Goal: Information Seeking & Learning: Check status

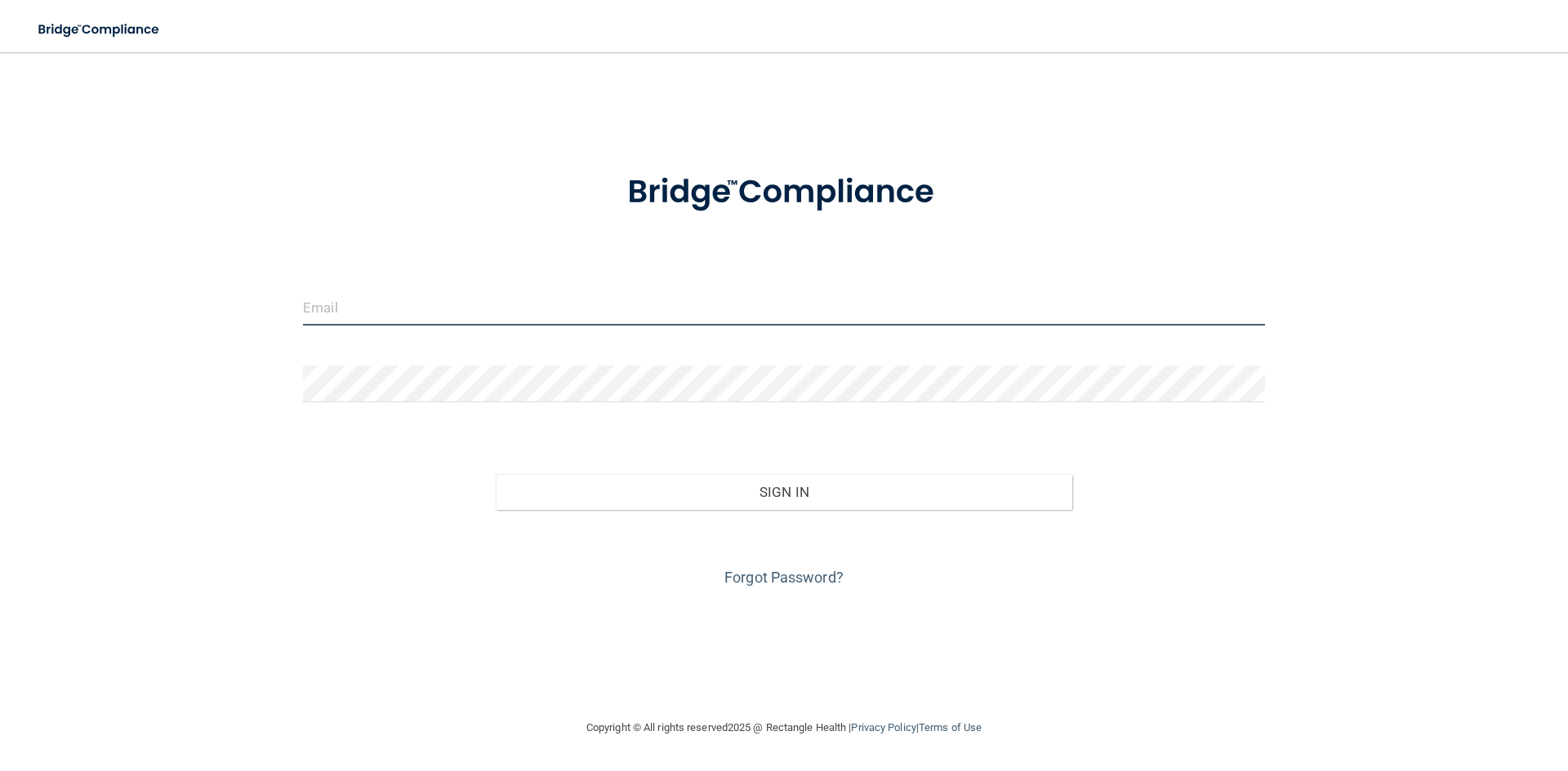
click at [405, 323] on input "email" at bounding box center [784, 307] width 962 height 37
type input "[EMAIL_ADDRESS][DOMAIN_NAME]"
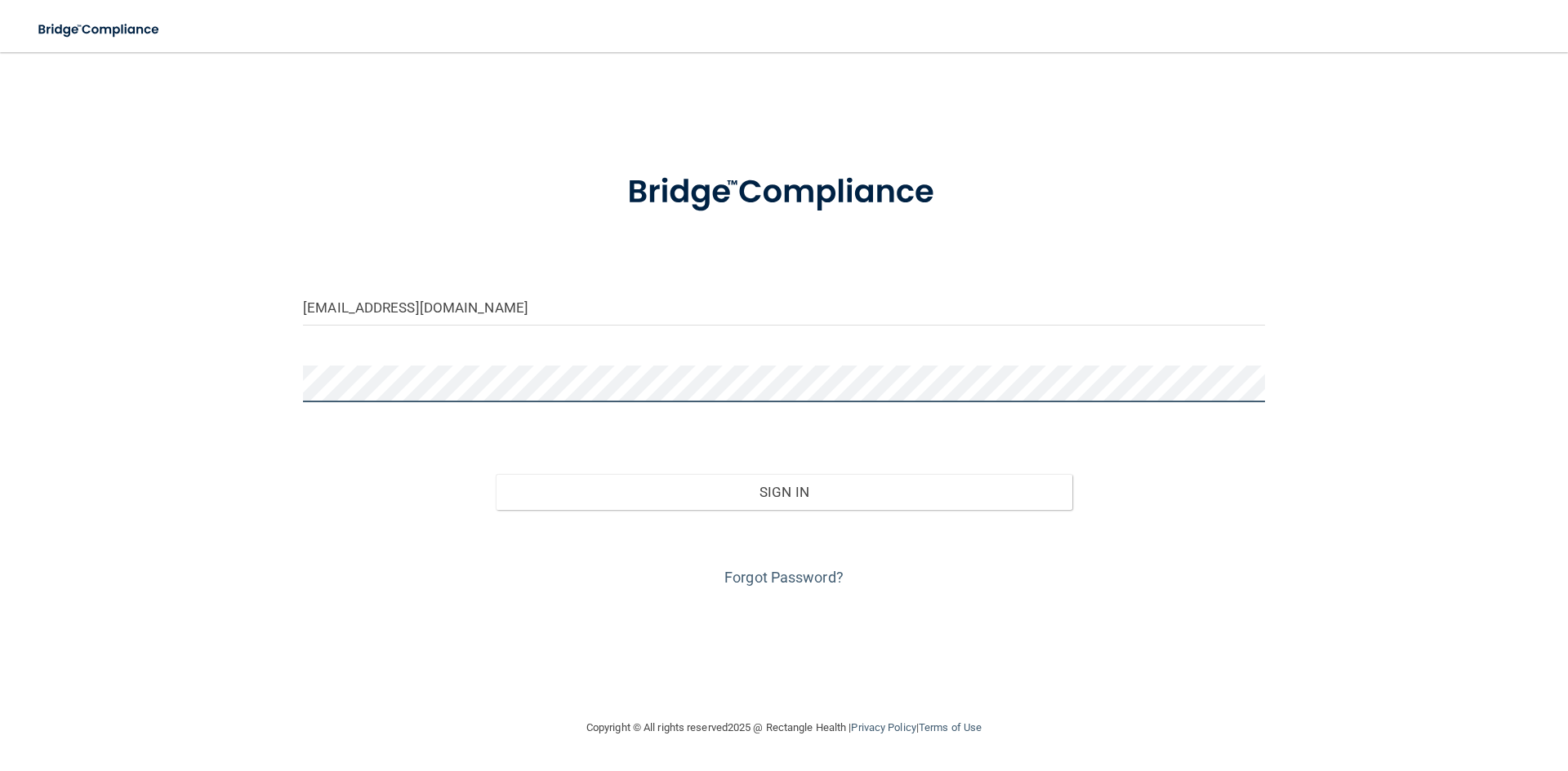
click at [495, 474] on button "Sign In" at bounding box center [784, 491] width 577 height 36
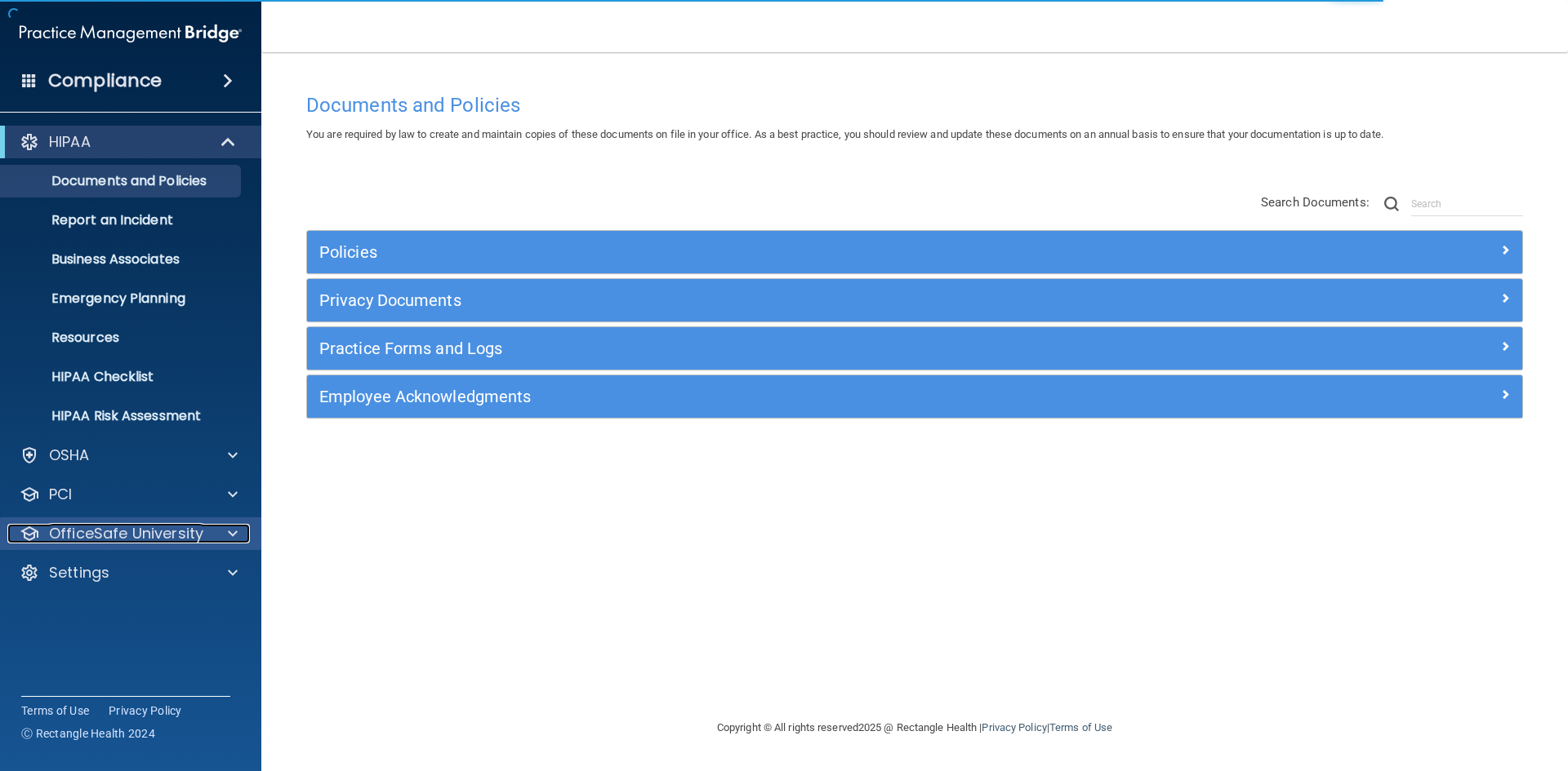
click at [200, 538] on p "OfficeSafe University" at bounding box center [126, 533] width 154 height 20
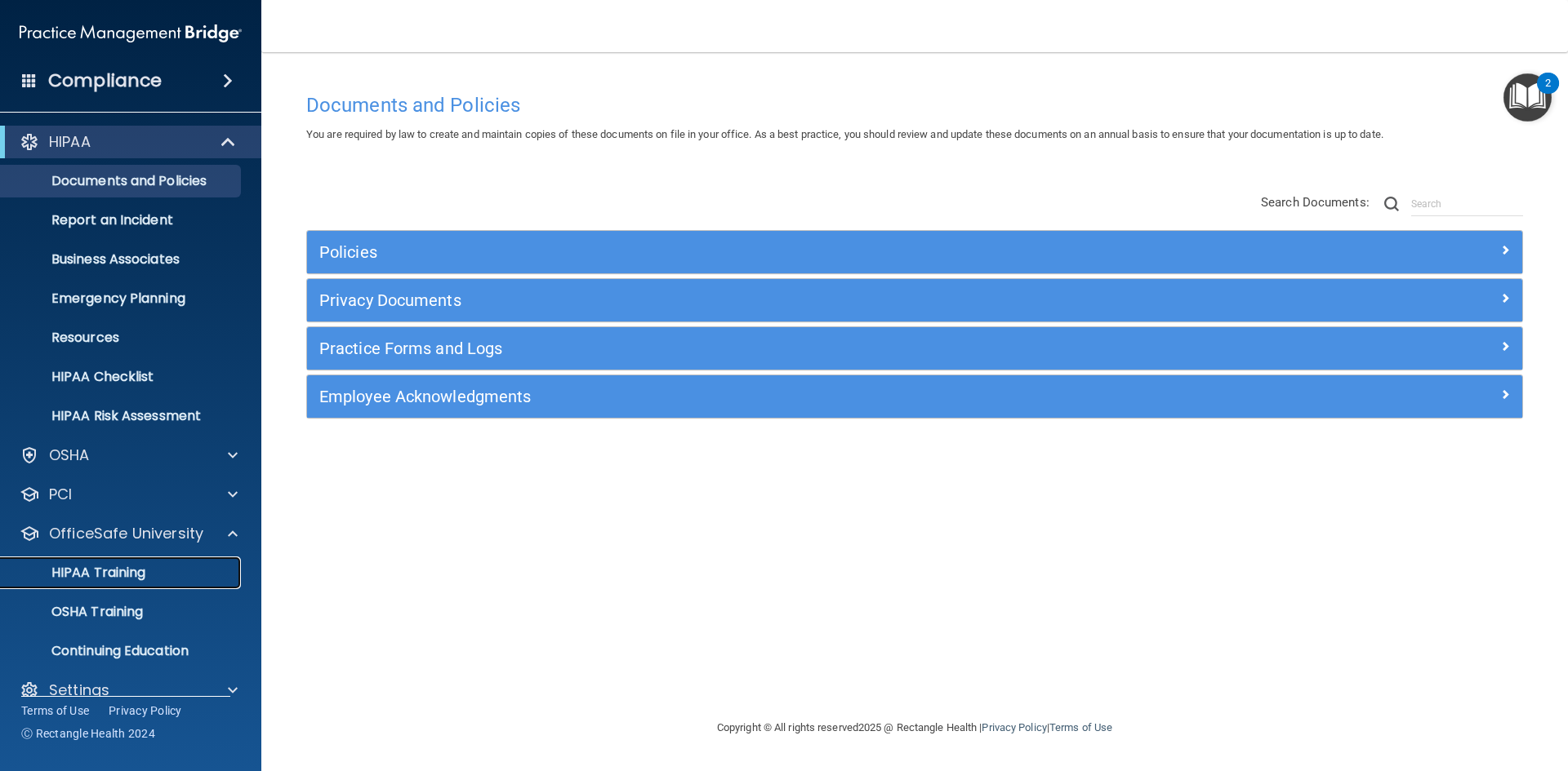
click at [134, 568] on p "HIPAA Training" at bounding box center [77, 573] width 135 height 17
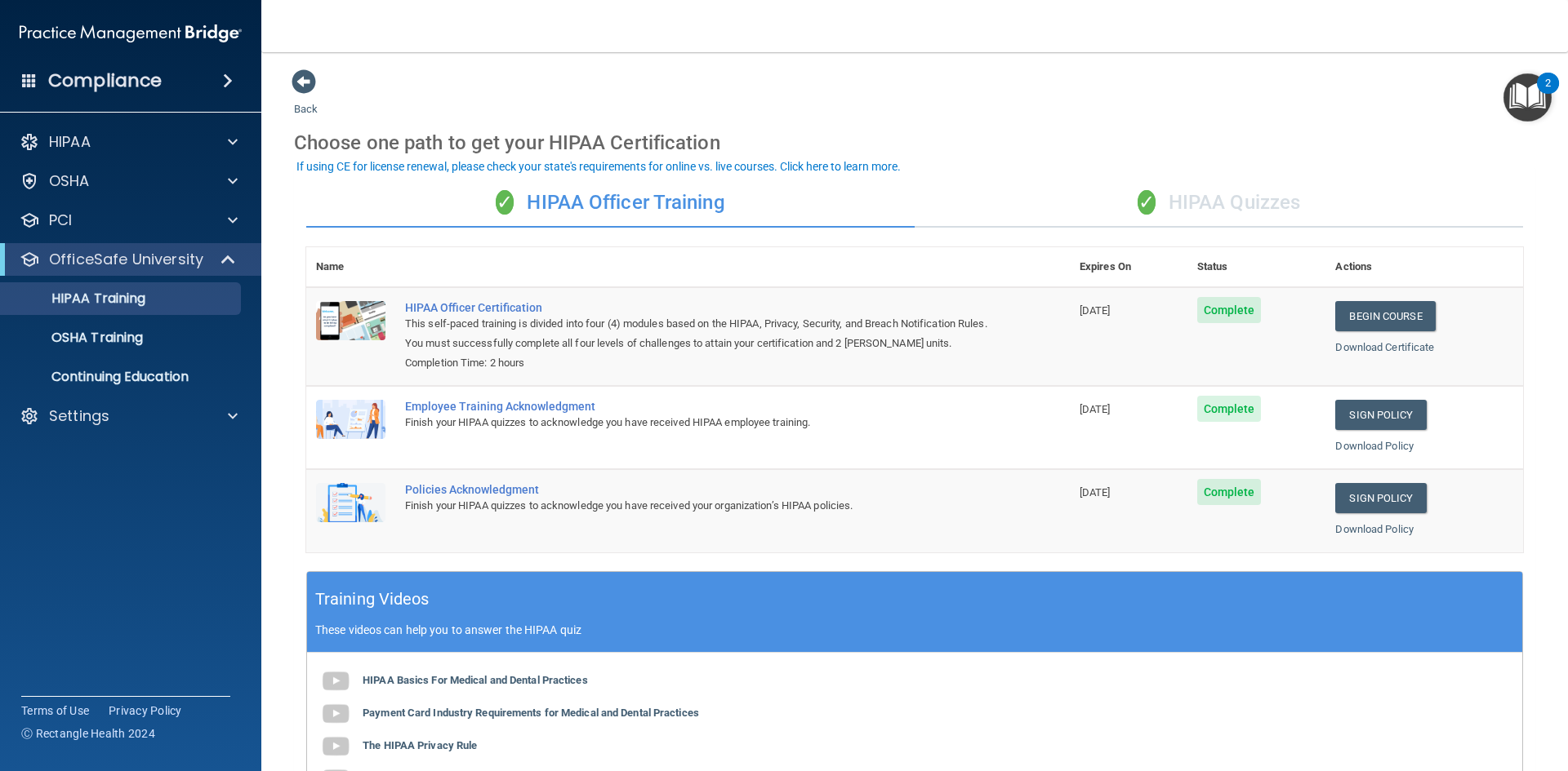
click at [1189, 198] on div "✓ HIPAA Quizzes" at bounding box center [1219, 203] width 608 height 49
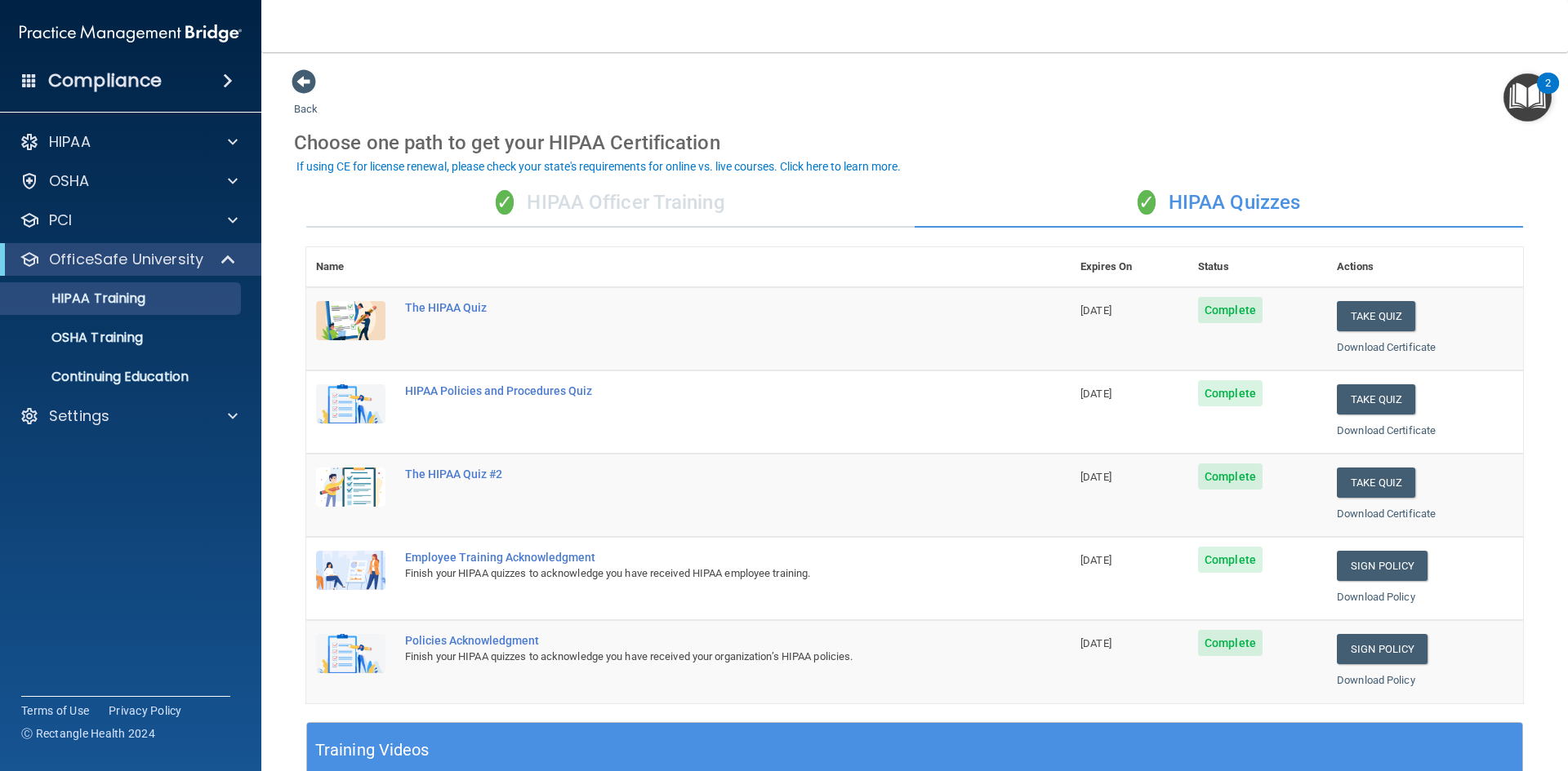
click at [696, 200] on div "✓ HIPAA Officer Training" at bounding box center [610, 203] width 608 height 49
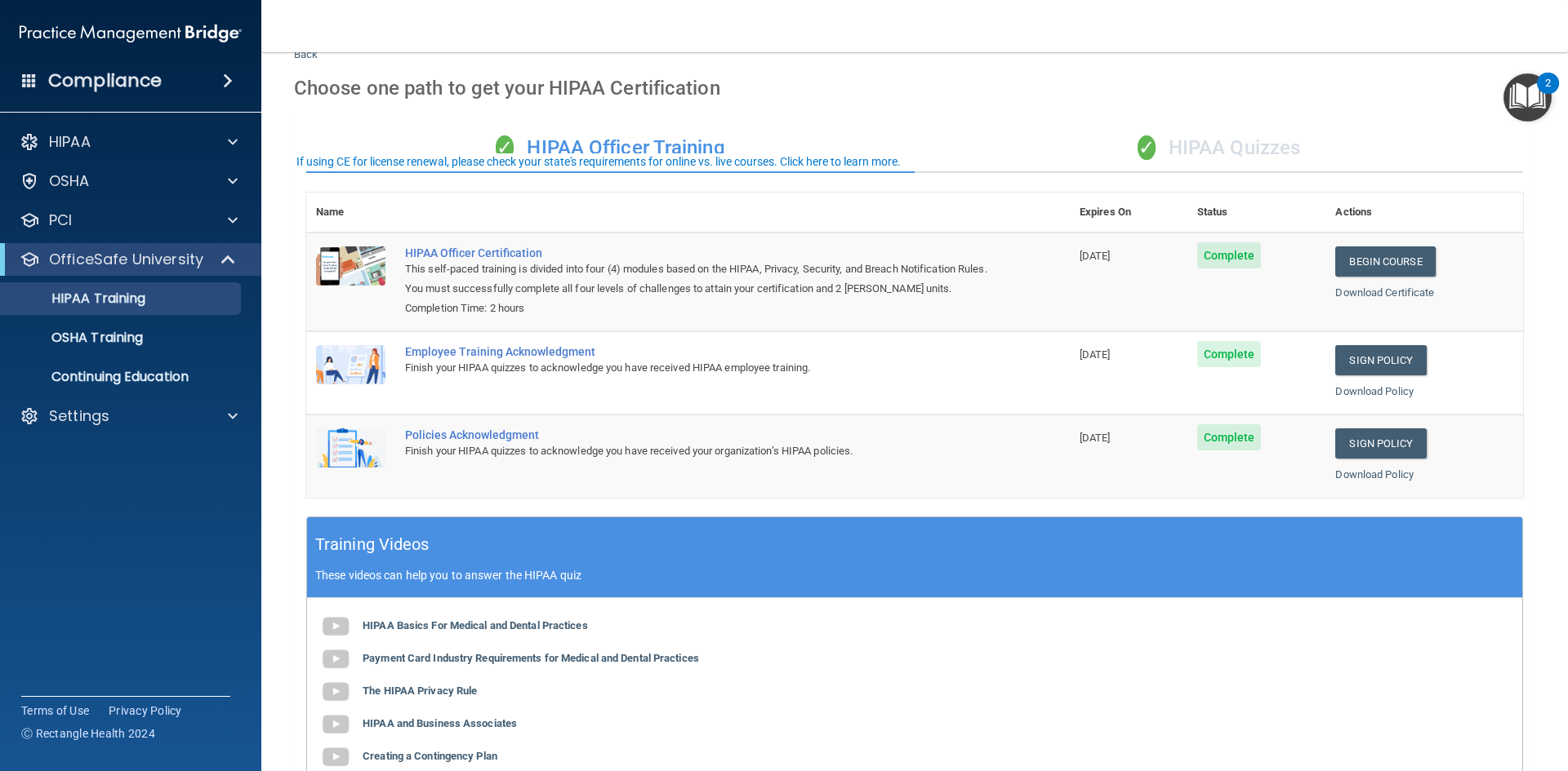
scroll to position [307, 0]
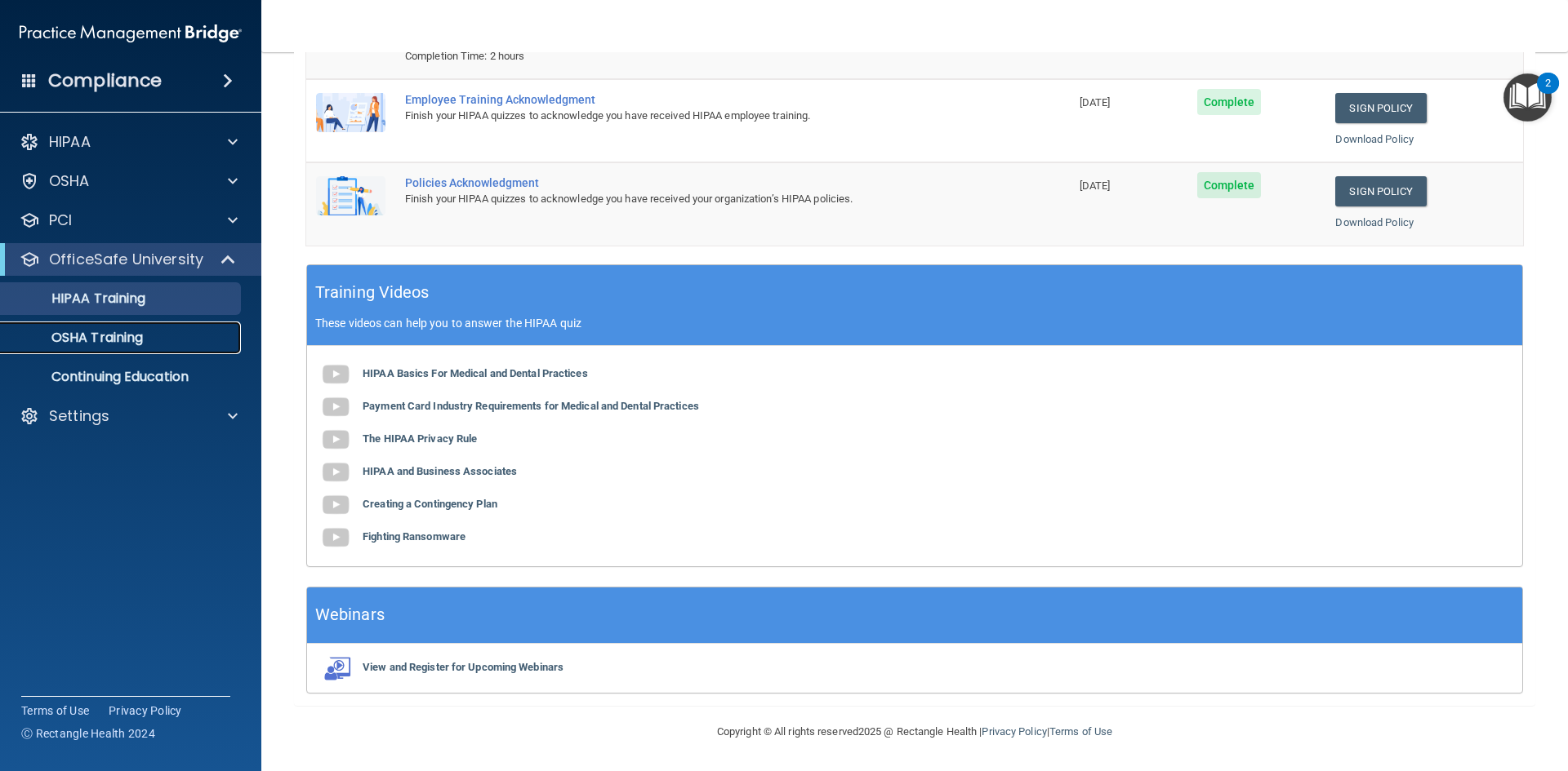
click at [95, 333] on p "OSHA Training" at bounding box center [76, 338] width 132 height 17
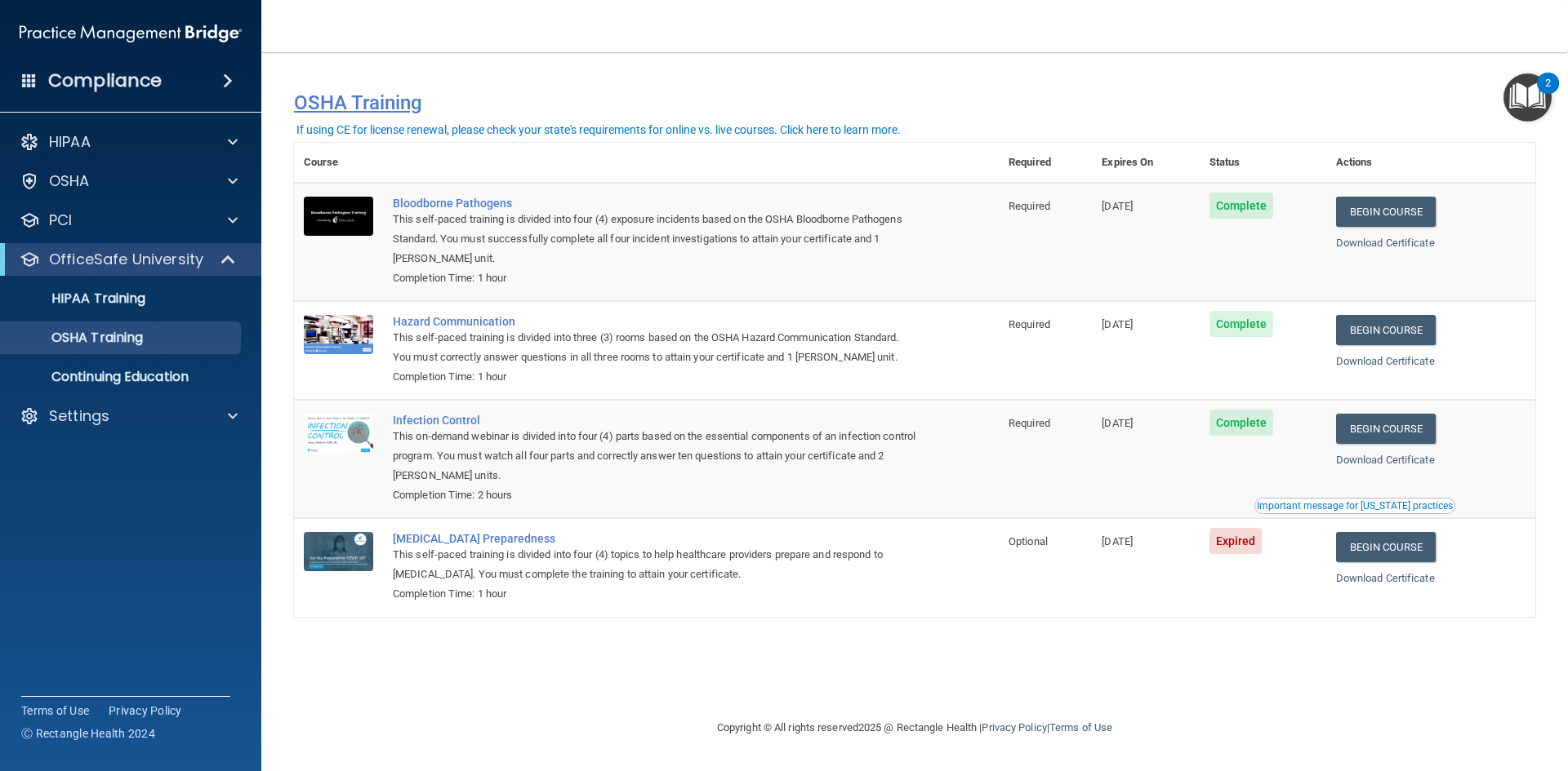
drag, startPoint x: 468, startPoint y: 78, endPoint x: 452, endPoint y: 100, distance: 27.2
click at [469, 77] on div "You have a course that has expired or is incomplete. Please complete the course…" at bounding box center [915, 96] width 1266 height 55
click at [77, 286] on link "HIPAA Training" at bounding box center [112, 298] width 257 height 33
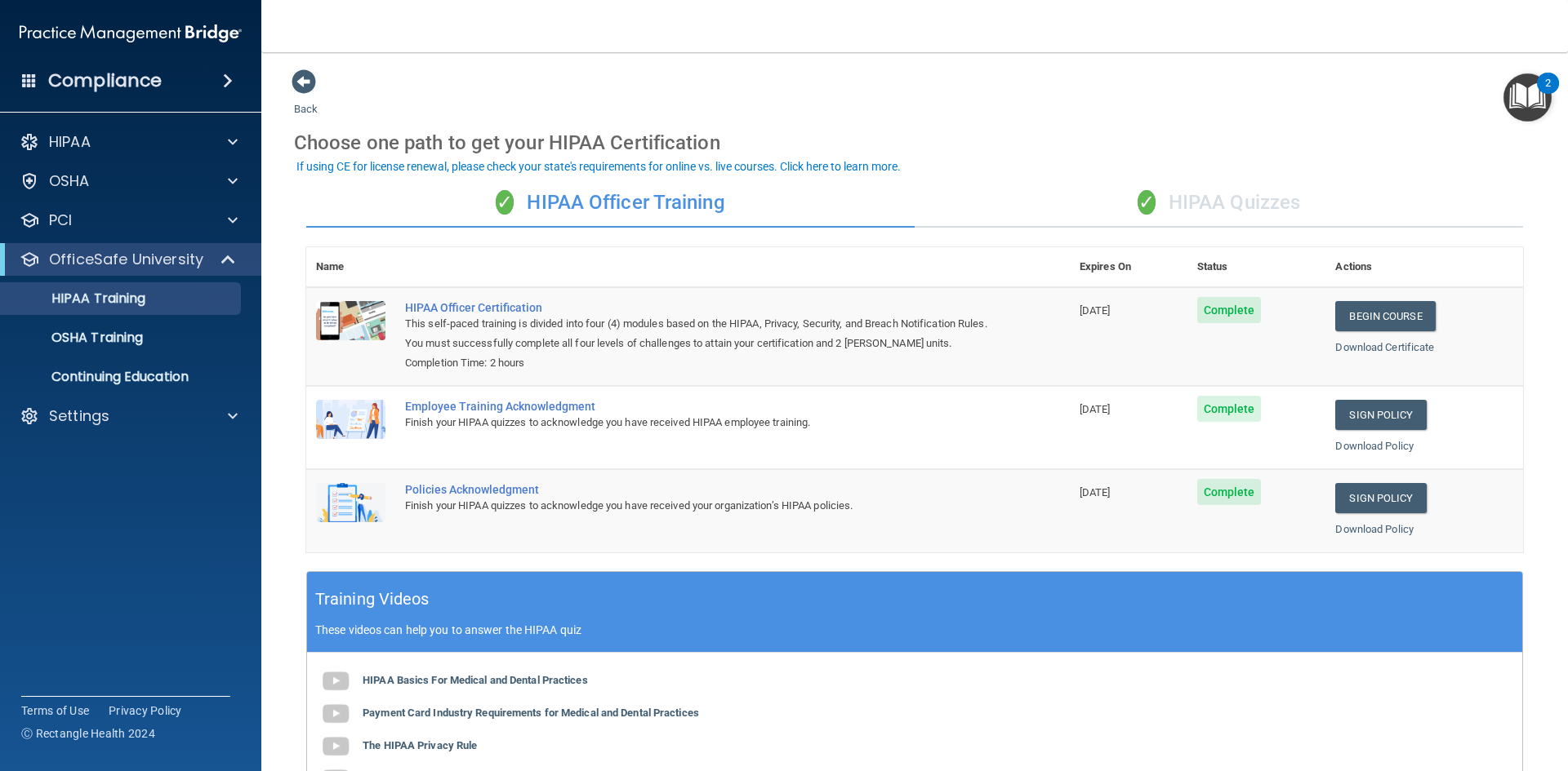
click at [1192, 207] on div "✓ HIPAA Quizzes" at bounding box center [1219, 203] width 608 height 49
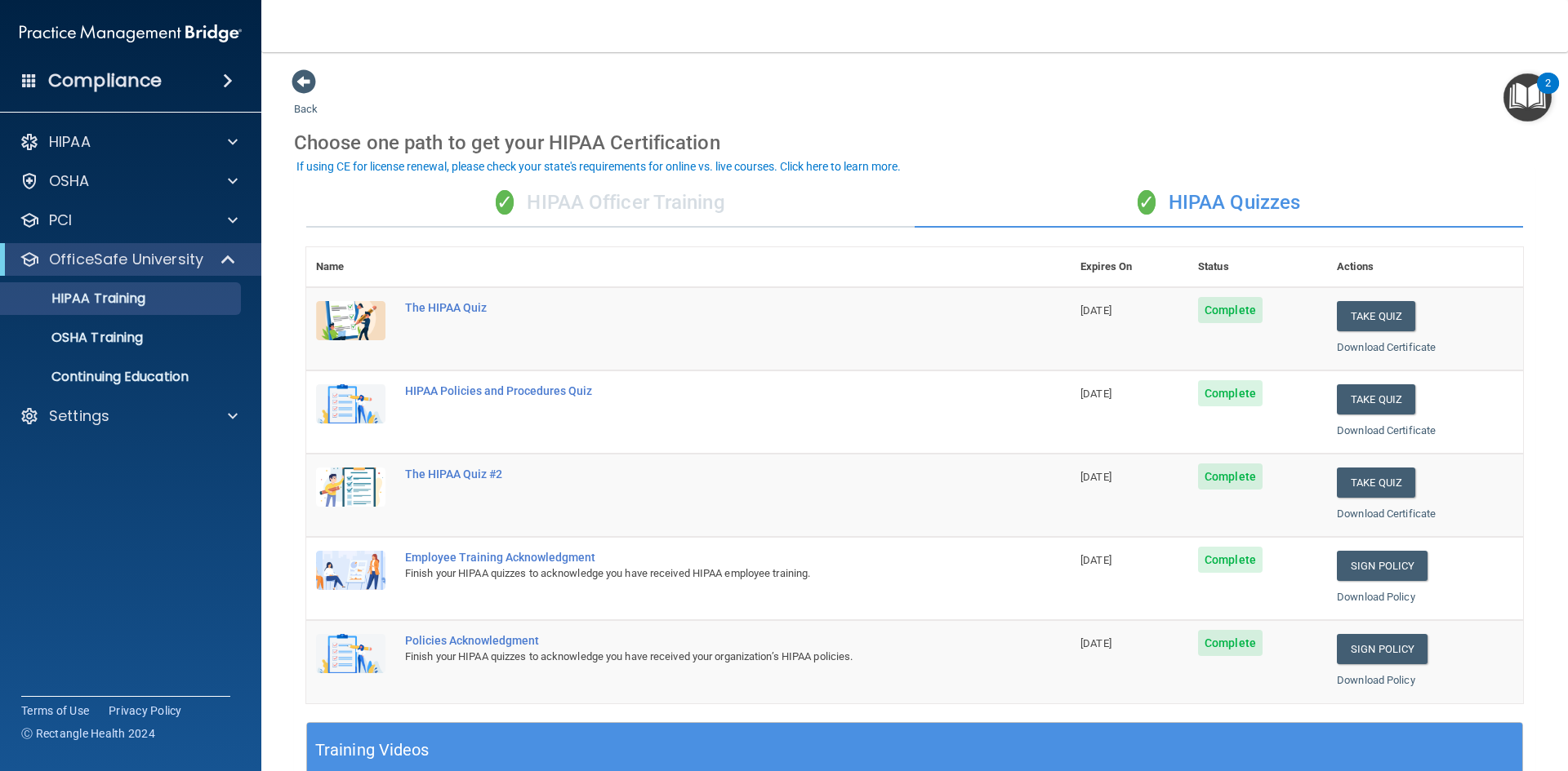
click at [577, 202] on div "✓ HIPAA Officer Training" at bounding box center [610, 203] width 608 height 49
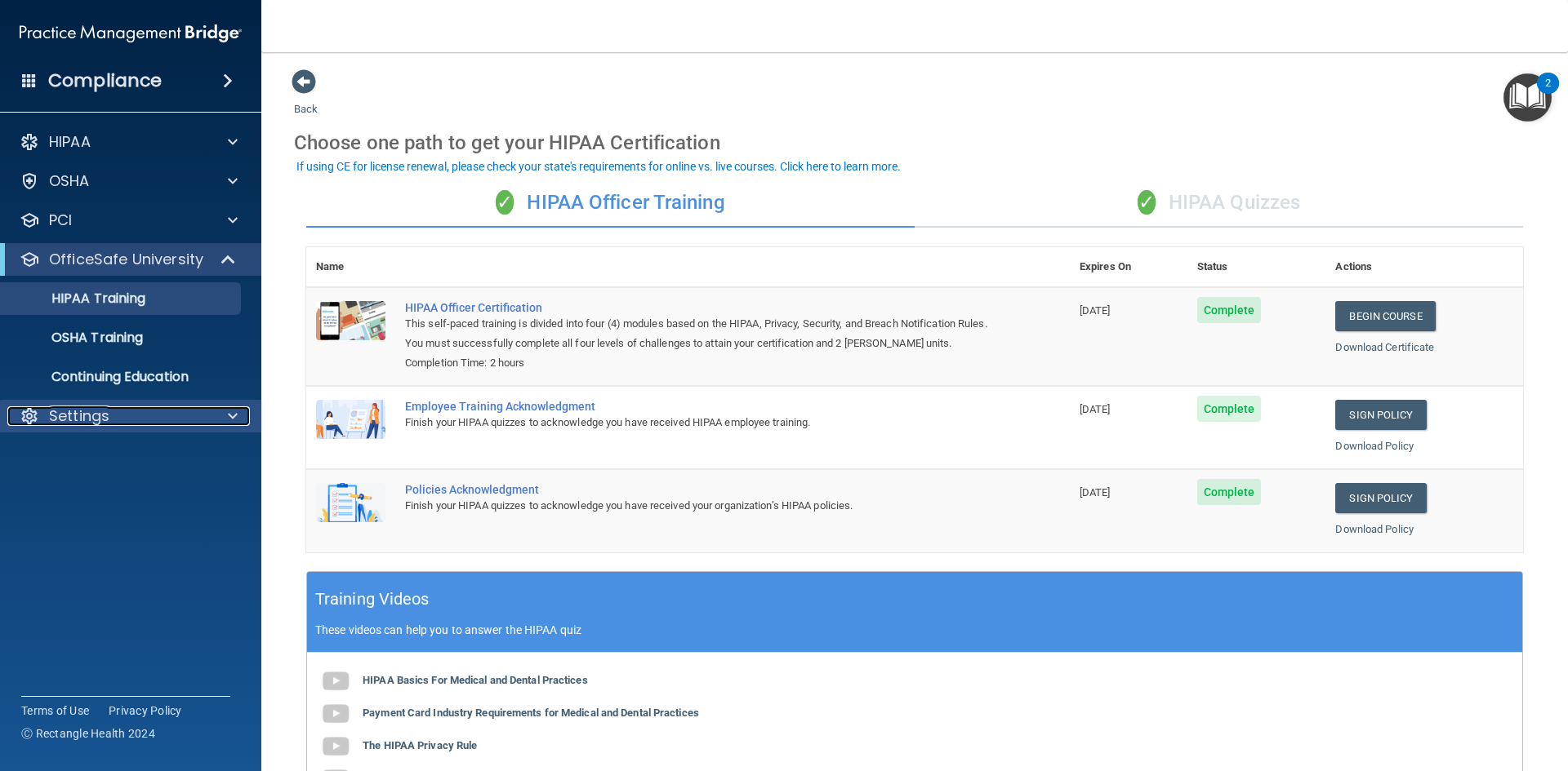
click at [98, 415] on p "Settings" at bounding box center [79, 415] width 60 height 20
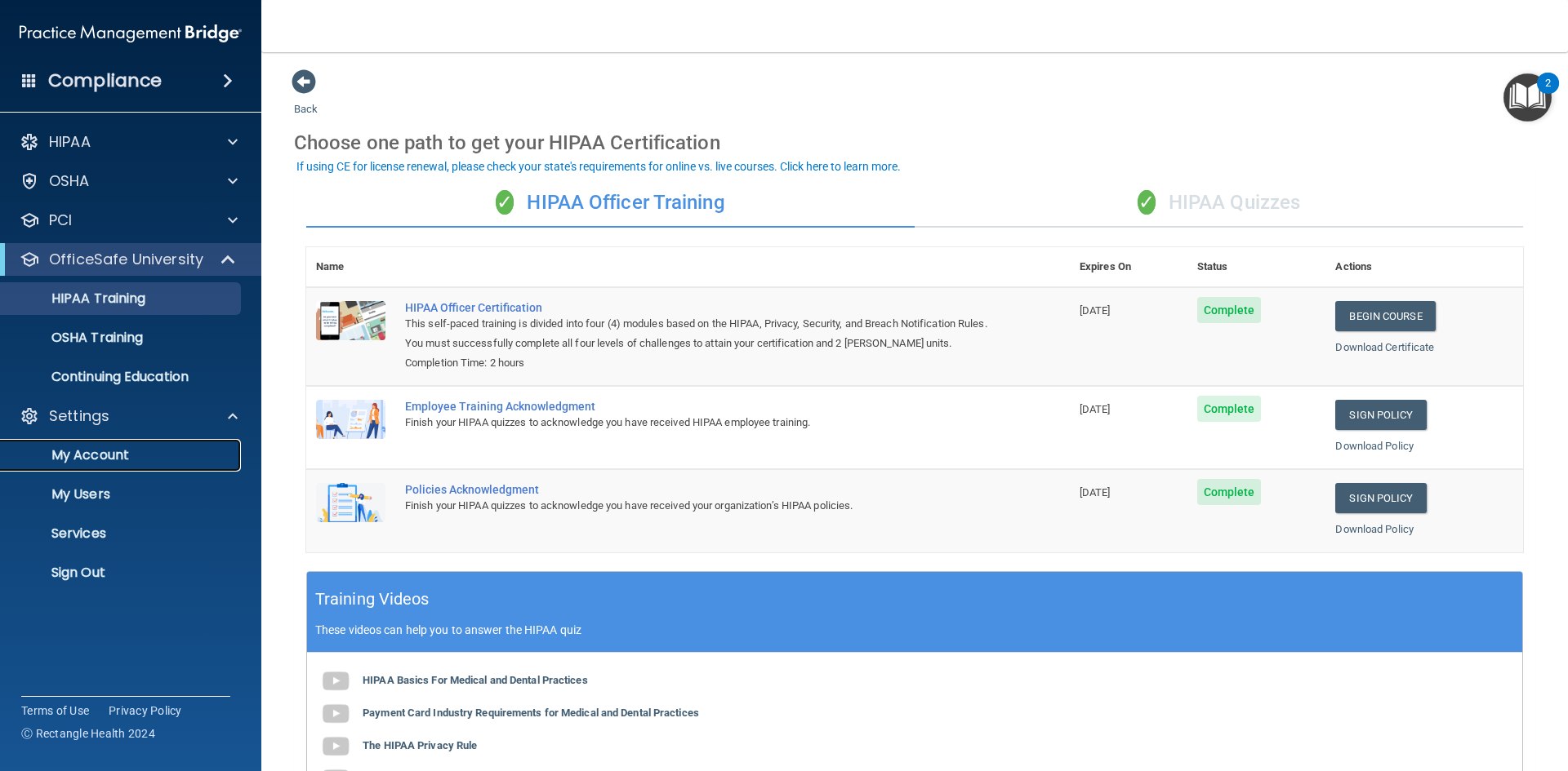
click at [85, 457] on p "My Account" at bounding box center [122, 455] width 223 height 17
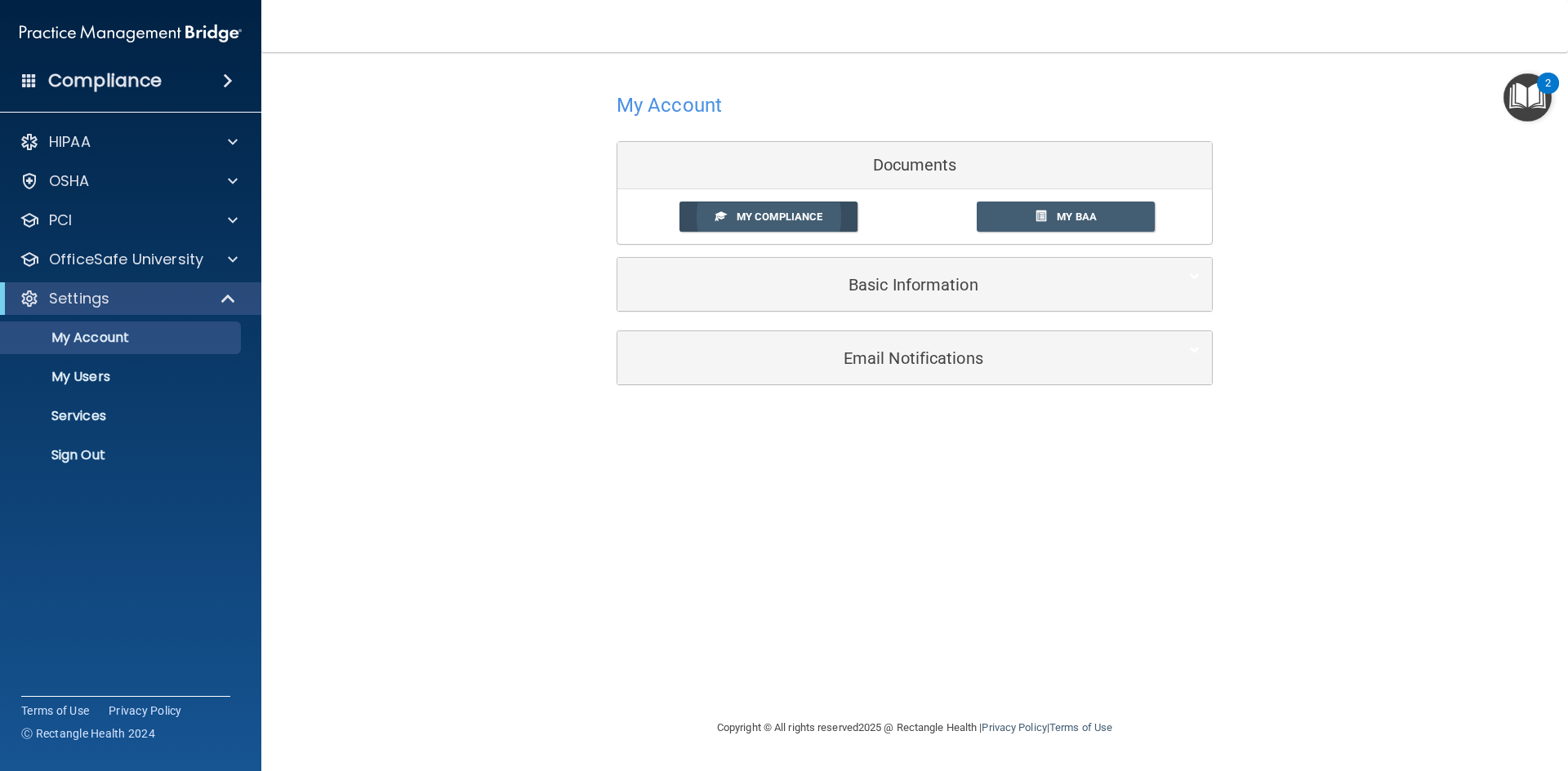
click at [797, 217] on span "My Compliance" at bounding box center [779, 216] width 86 height 12
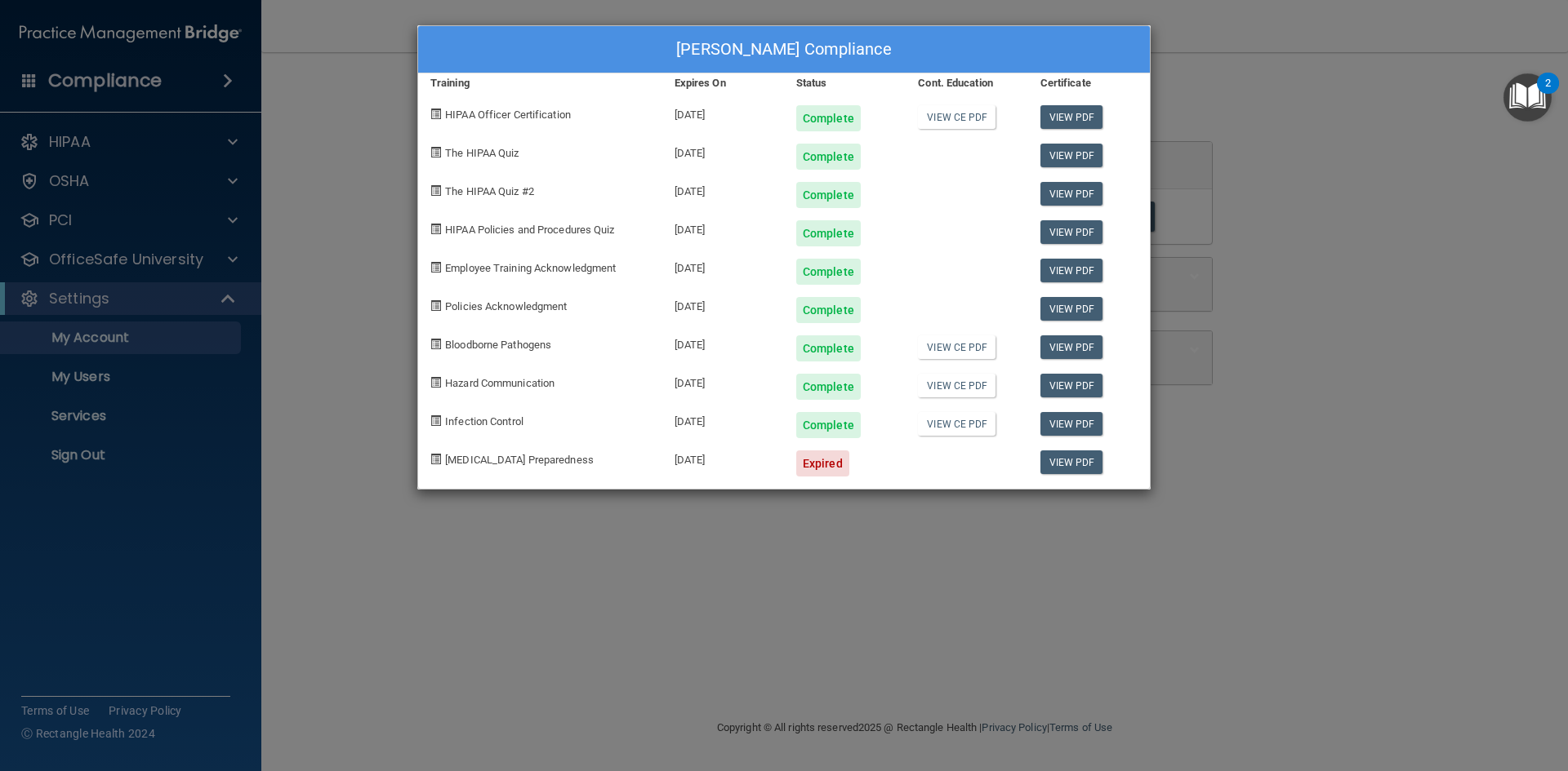
click at [1365, 81] on div "[PERSON_NAME] Compliance Training Expires On Status Cont. Education Certificate…" at bounding box center [784, 386] width 1568 height 771
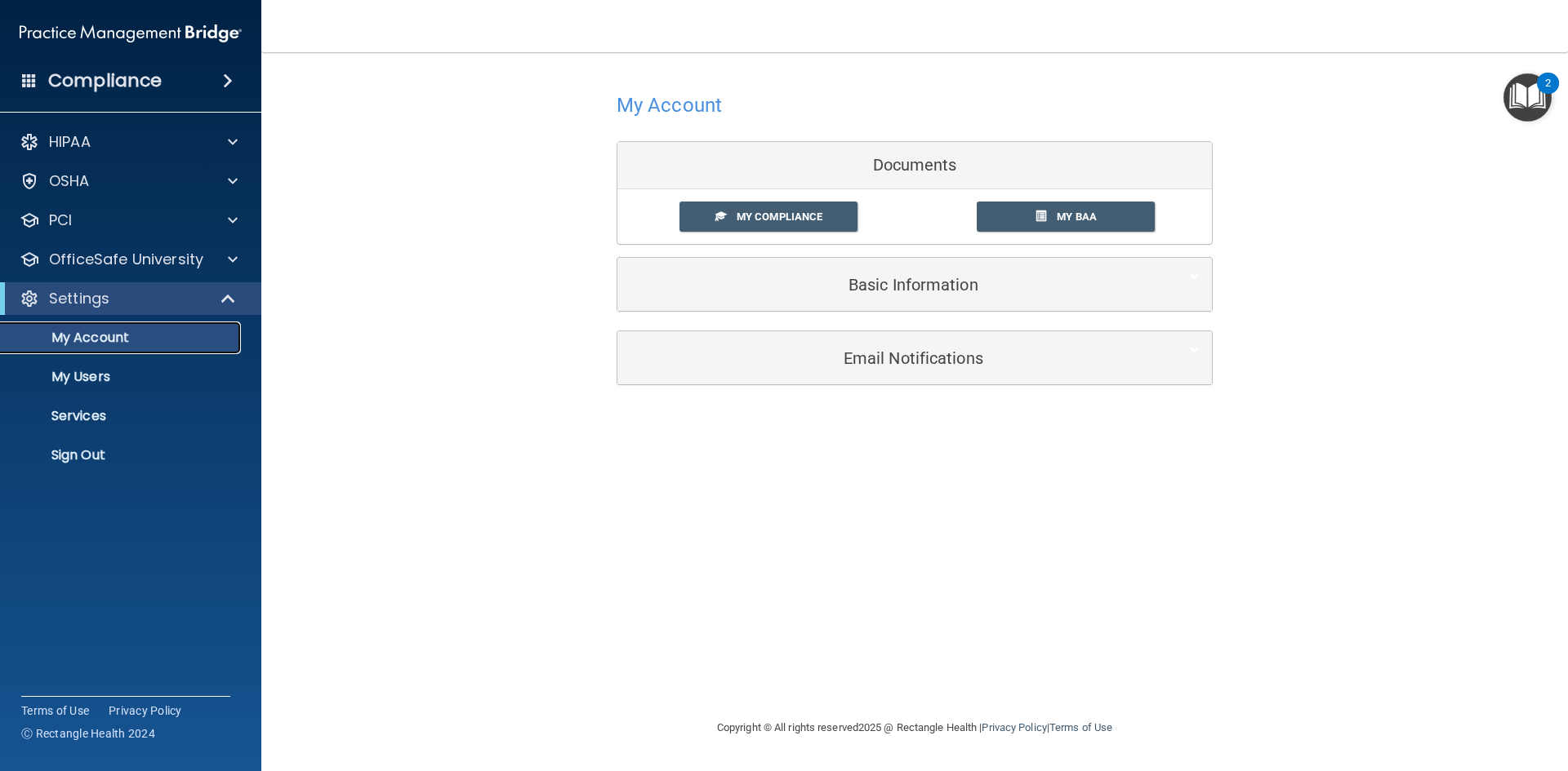
click at [117, 343] on p "My Account" at bounding box center [122, 338] width 223 height 17
click at [110, 297] on div "Settings" at bounding box center [108, 298] width 202 height 20
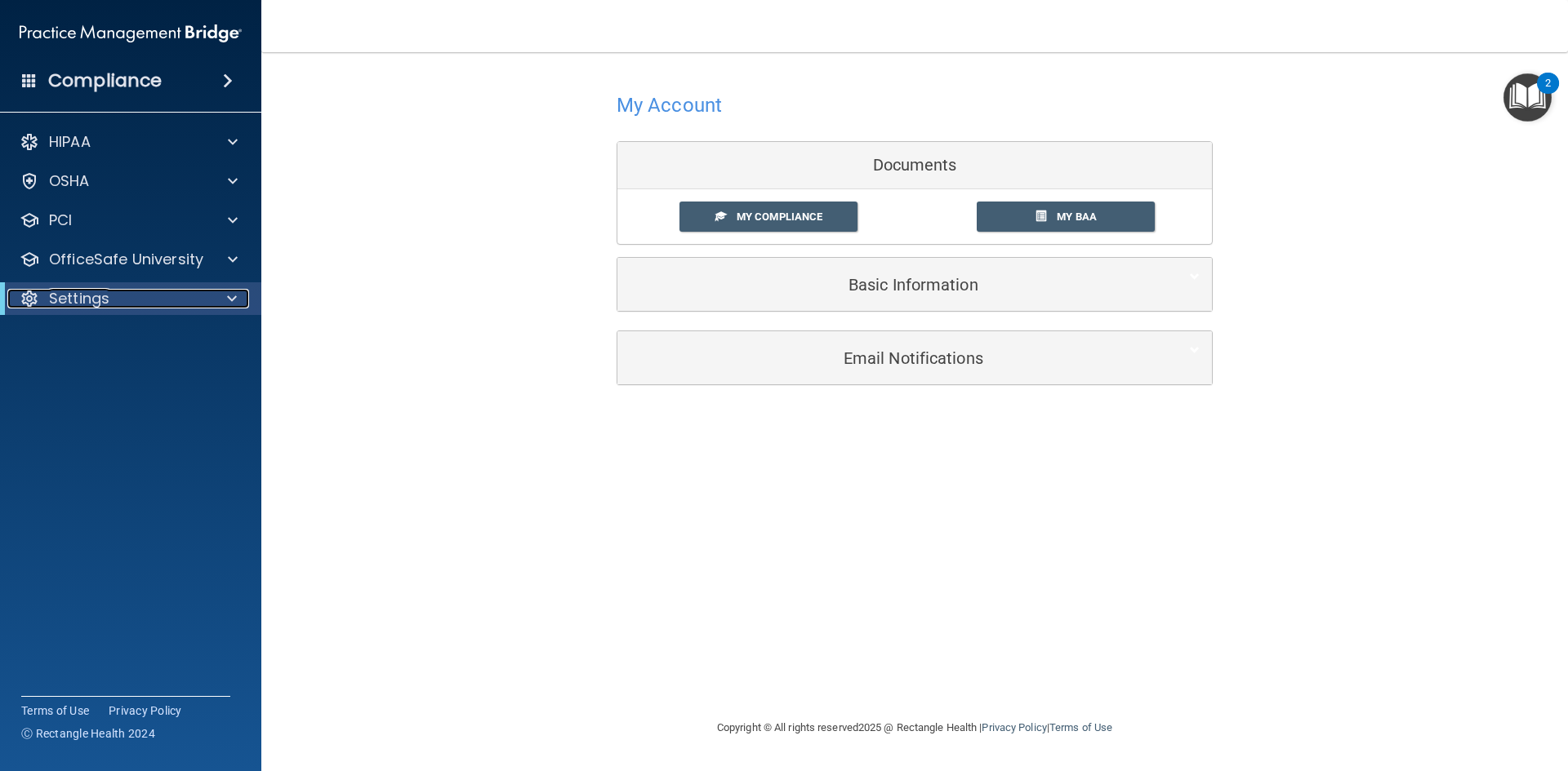
click at [242, 293] on div at bounding box center [229, 298] width 40 height 20
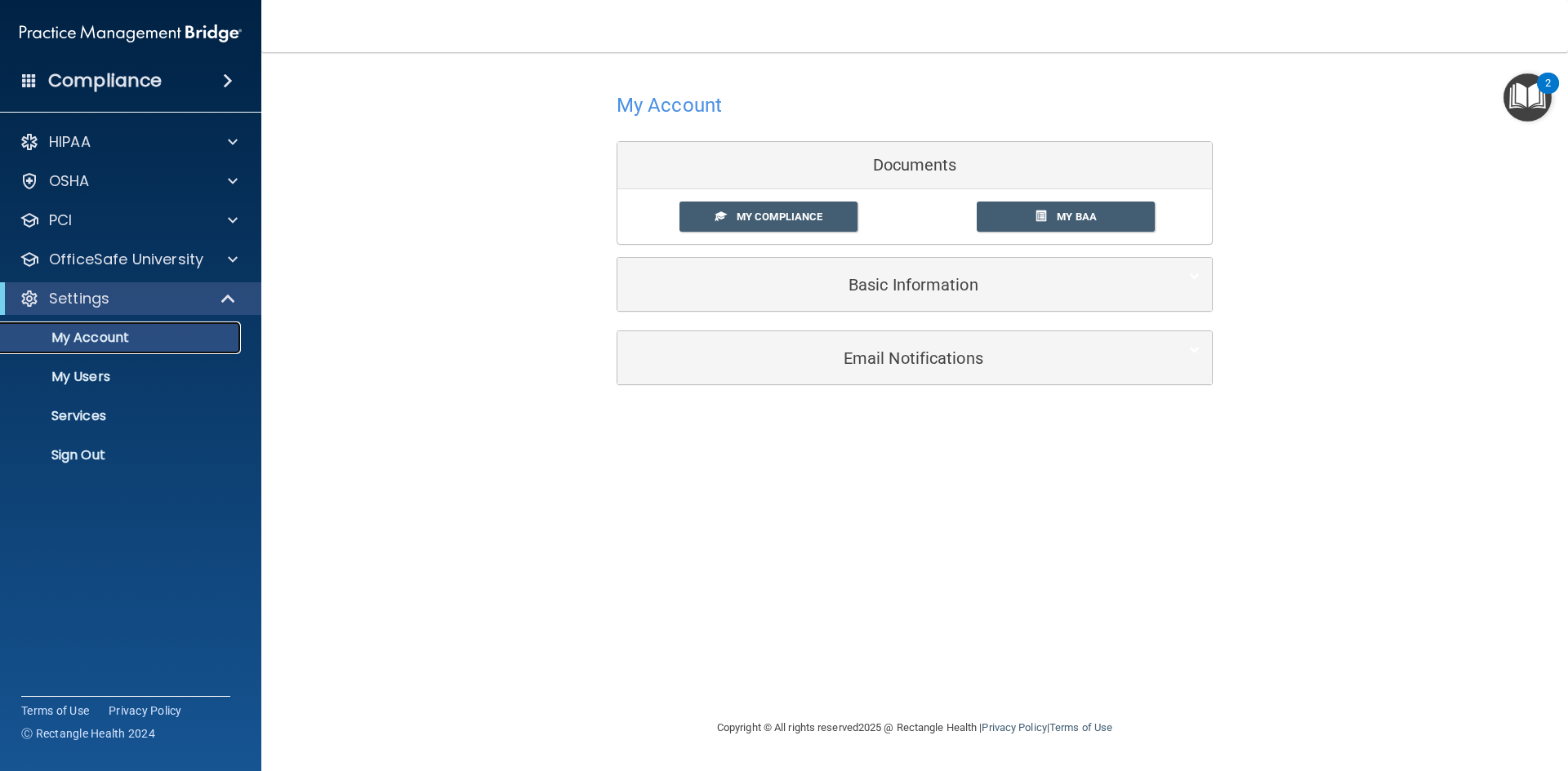
click at [164, 327] on link "My Account" at bounding box center [112, 337] width 257 height 33
click at [0, 321] on link "My Account" at bounding box center [112, 337] width 257 height 33
click at [759, 216] on span "My Compliance" at bounding box center [779, 216] width 86 height 12
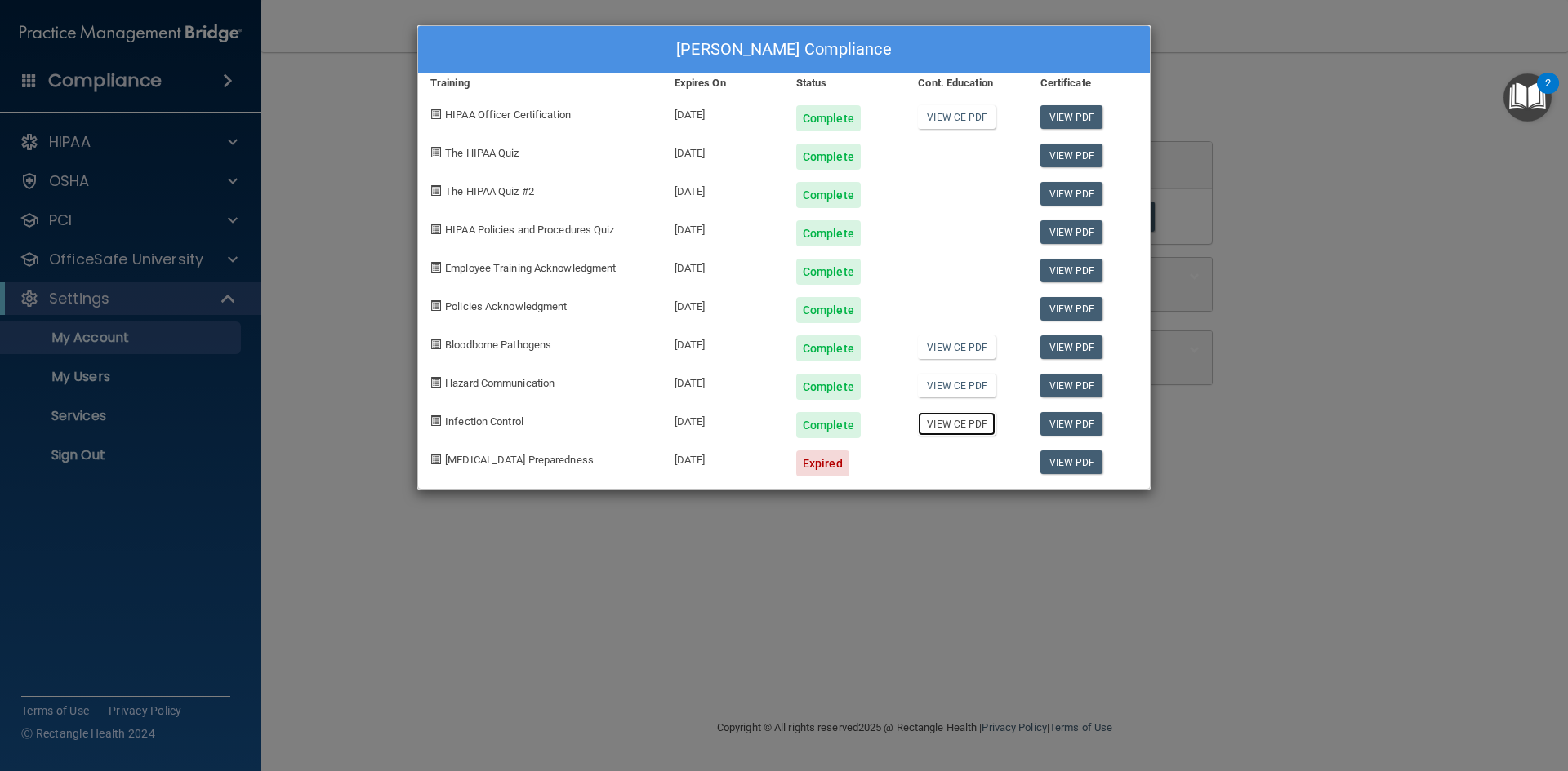
click at [962, 430] on link "View CE PDF" at bounding box center [955, 424] width 77 height 23
click at [950, 120] on link "View CE PDF" at bounding box center [955, 116] width 77 height 23
click at [964, 346] on link "View CE PDF" at bounding box center [955, 346] width 77 height 23
click at [948, 390] on link "View CE PDF" at bounding box center [955, 385] width 77 height 23
click at [960, 431] on link "View CE PDF" at bounding box center [955, 424] width 77 height 23
